Goal: Task Accomplishment & Management: Manage account settings

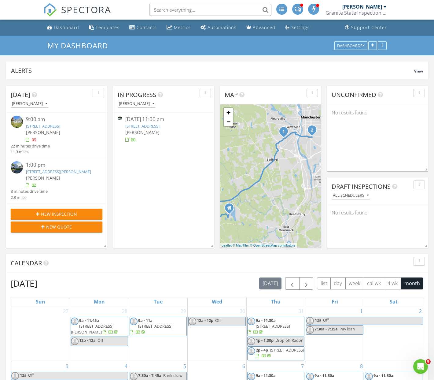
click at [160, 127] on link "1104 Acworth Rd, Charlestown, NH 03603" at bounding box center [142, 126] width 34 height 6
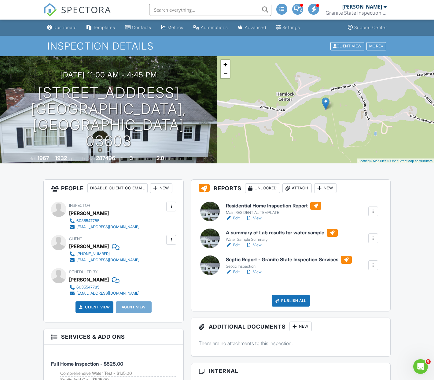
click at [256, 218] on link "View" at bounding box center [254, 218] width 16 height 6
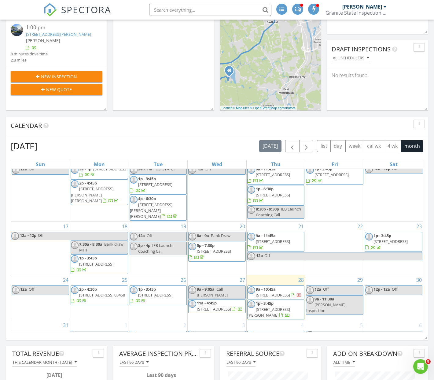
scroll to position [168, 0]
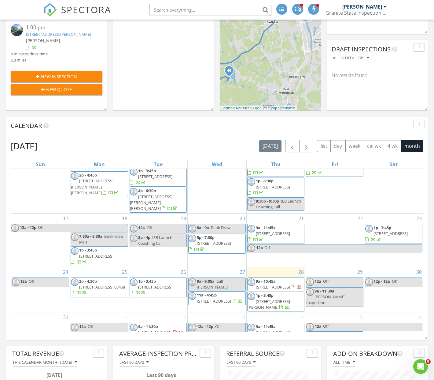
click at [224, 323] on link "12a - 12p Off" at bounding box center [216, 327] width 57 height 9
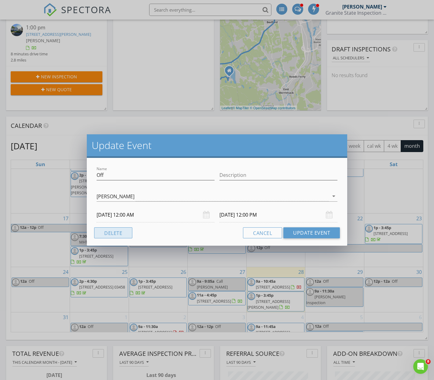
click at [124, 233] on button "Delete" at bounding box center [113, 232] width 38 height 11
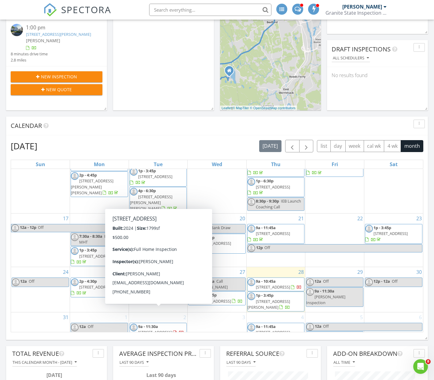
click at [171, 329] on span "9 Hayfield Ln, New London 03257" at bounding box center [155, 332] width 34 height 6
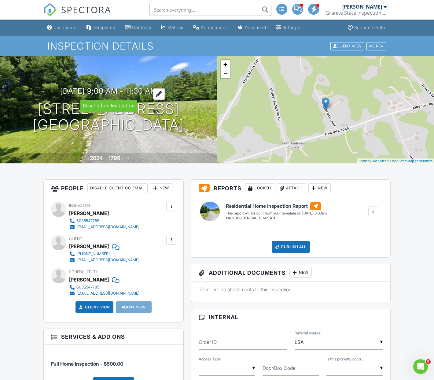
click at [126, 89] on h3 "[DATE] 9:00 am - 11:30 am" at bounding box center [108, 91] width 97 height 8
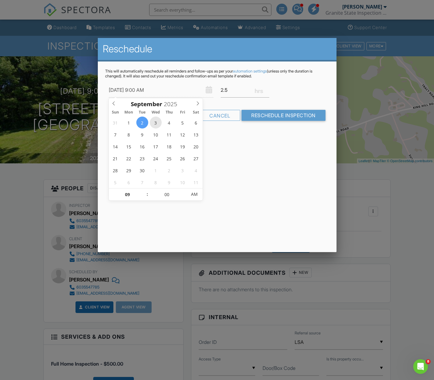
type input "[DATE] 9:00 AM"
click at [267, 116] on input "Reschedule Inspection" at bounding box center [284, 115] width 84 height 11
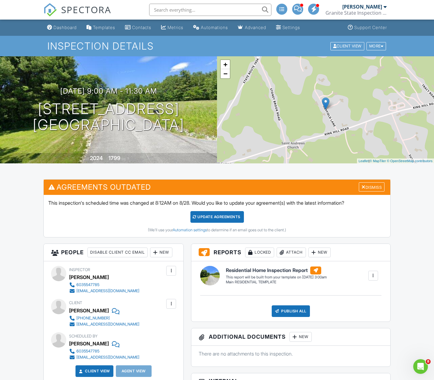
click at [227, 216] on div "Update Agreements" at bounding box center [218, 217] width 54 height 12
